Goal: Use online tool/utility: Utilize a website feature to perform a specific function

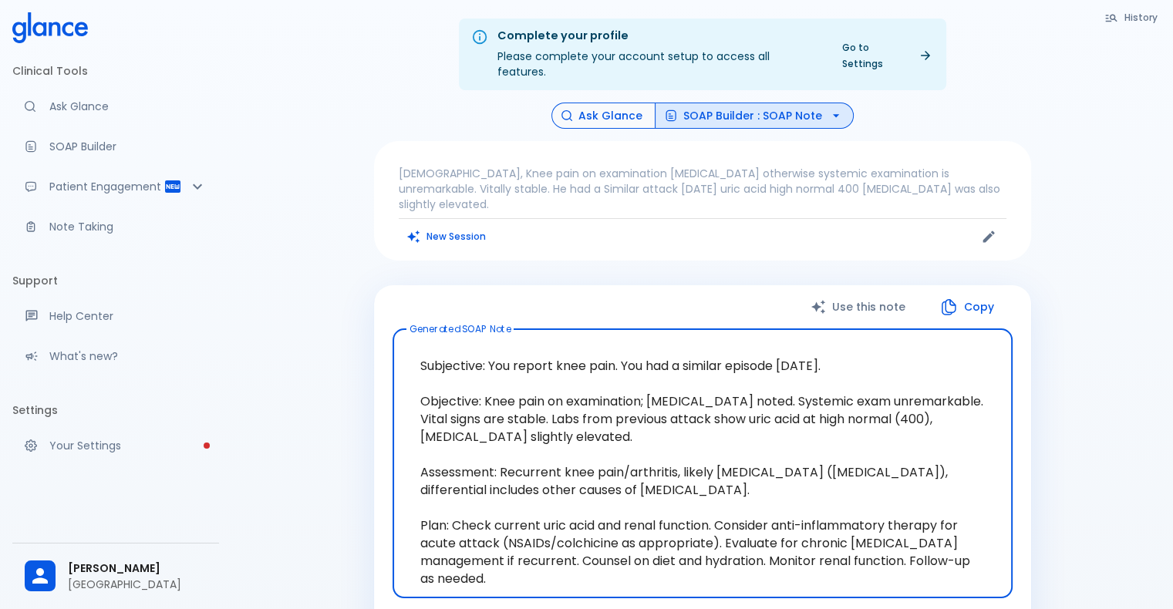
click at [601, 106] on button "Ask Glance" at bounding box center [603, 116] width 104 height 27
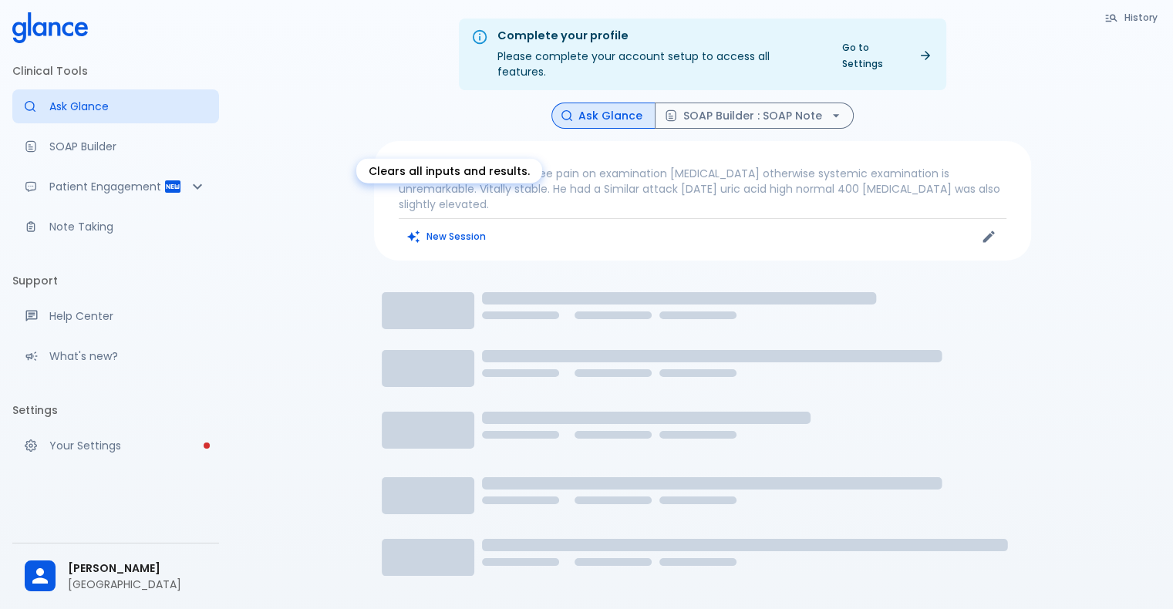
click at [446, 225] on button "New Session" at bounding box center [447, 236] width 96 height 22
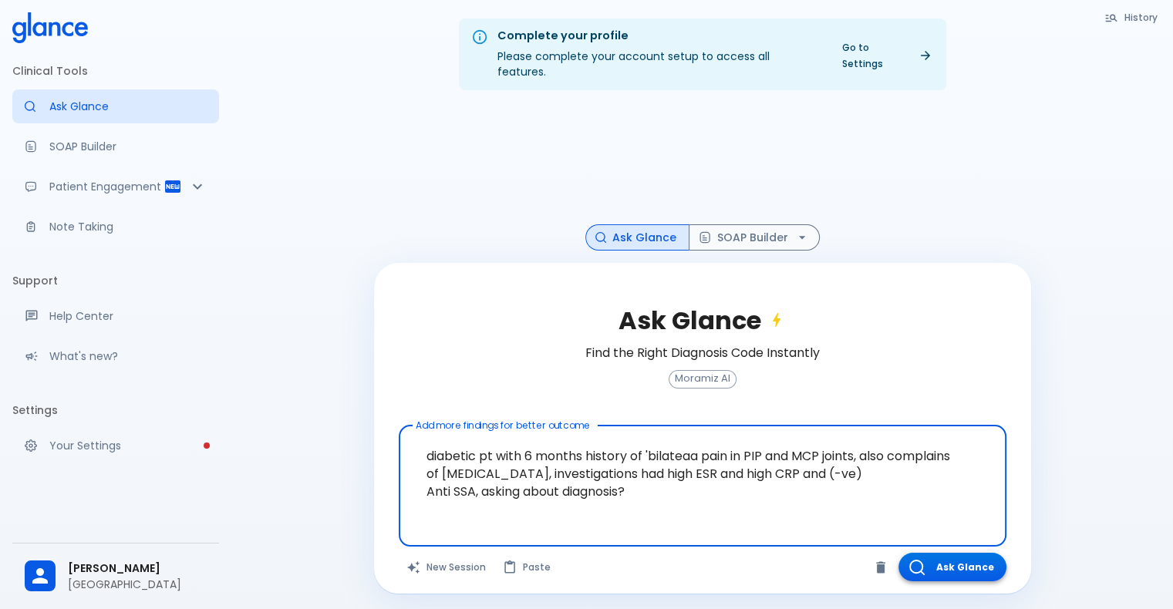
type textarea "diabetic pt with 6 months history of 'bilateaa pain in PIP and MCP joints, also…"
click at [958, 554] on button "Ask Glance" at bounding box center [952, 567] width 108 height 29
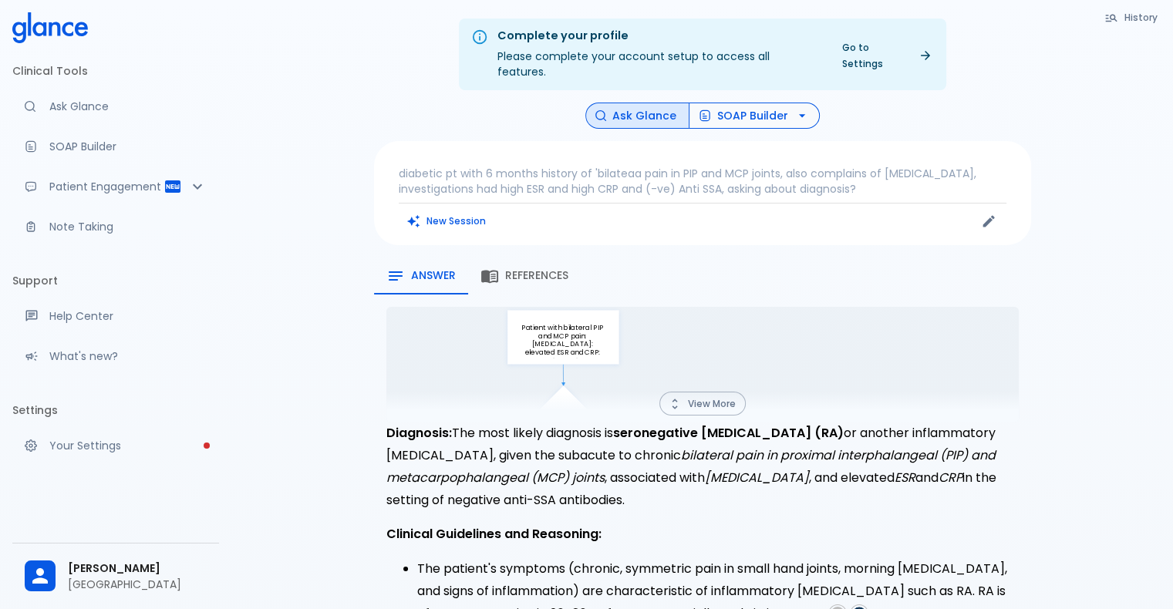
click at [747, 103] on button "SOAP Builder" at bounding box center [754, 116] width 131 height 27
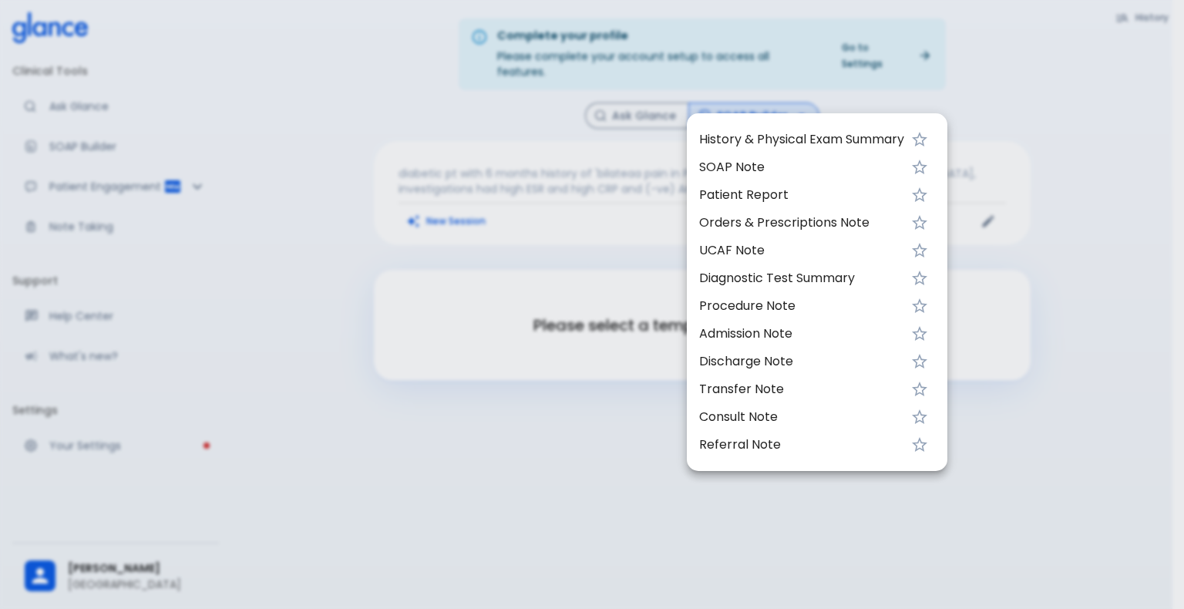
click at [756, 229] on span "Orders & Prescriptions Note" at bounding box center [801, 223] width 205 height 19
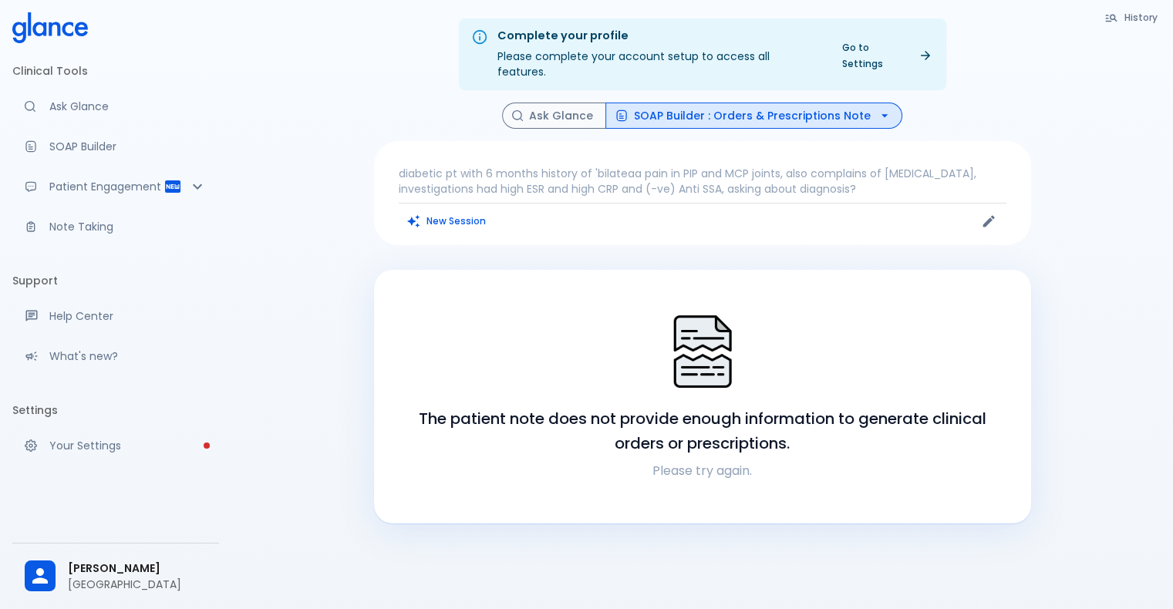
click at [756, 103] on button "SOAP Builder : Orders & Prescriptions Note" at bounding box center [753, 116] width 297 height 27
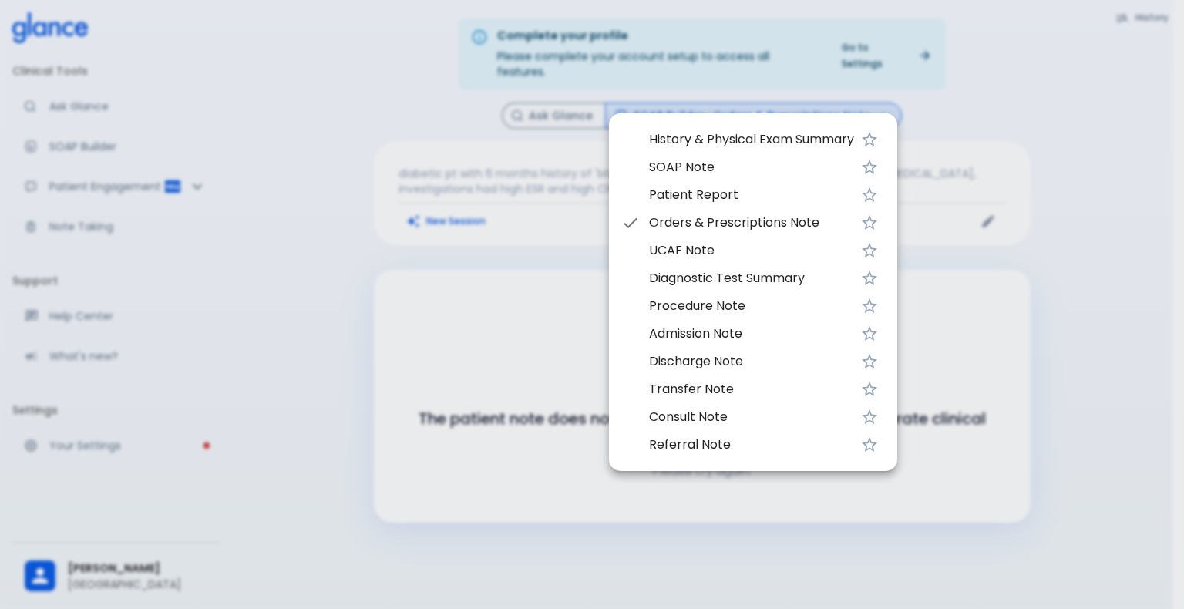
click at [708, 165] on span "SOAP Note" at bounding box center [751, 167] width 205 height 19
